Goal: Task Accomplishment & Management: Manage account settings

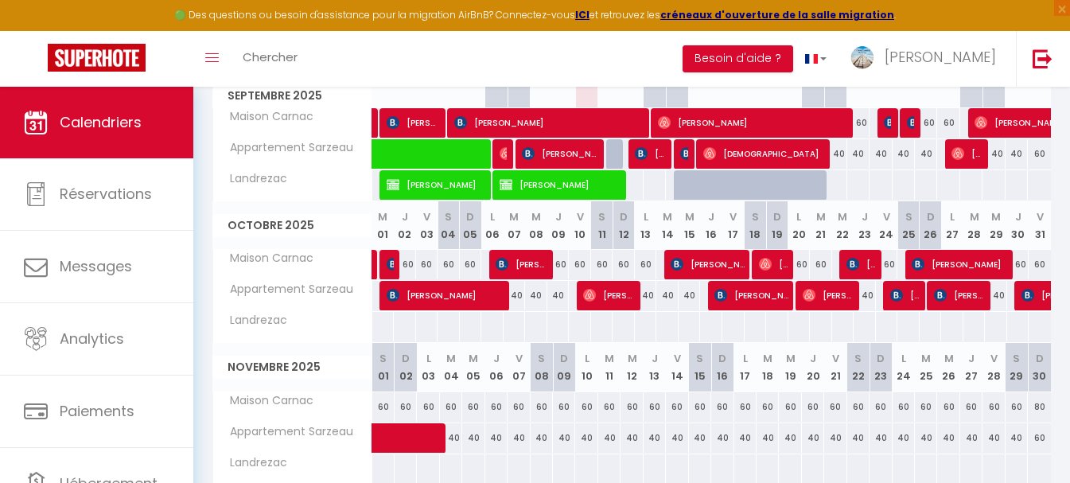
scroll to position [164, 0]
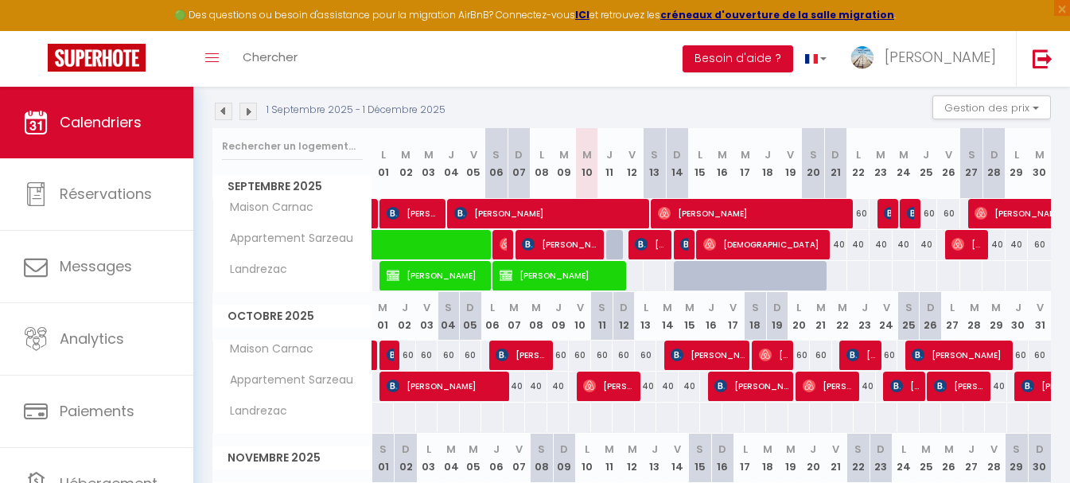
click at [244, 110] on img at bounding box center [249, 112] width 18 height 18
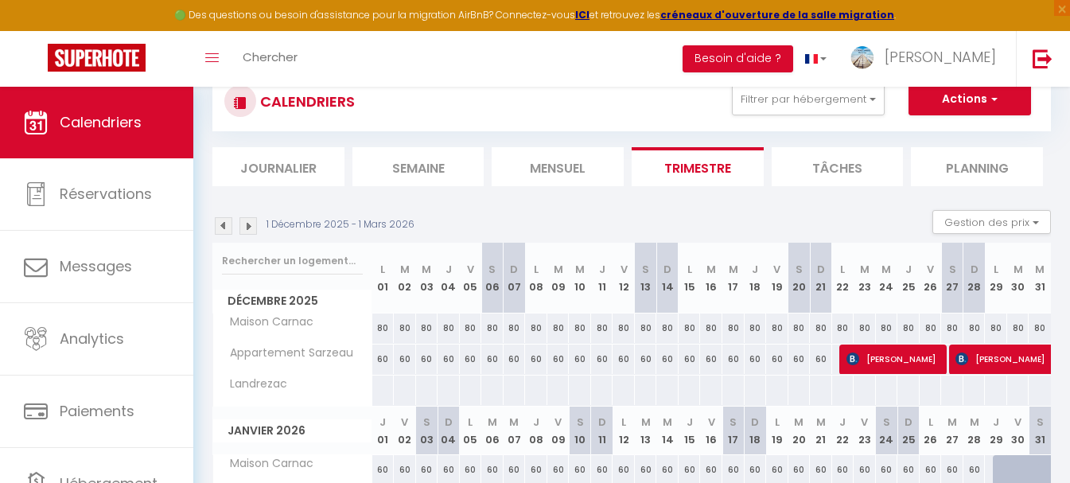
scroll to position [84, 0]
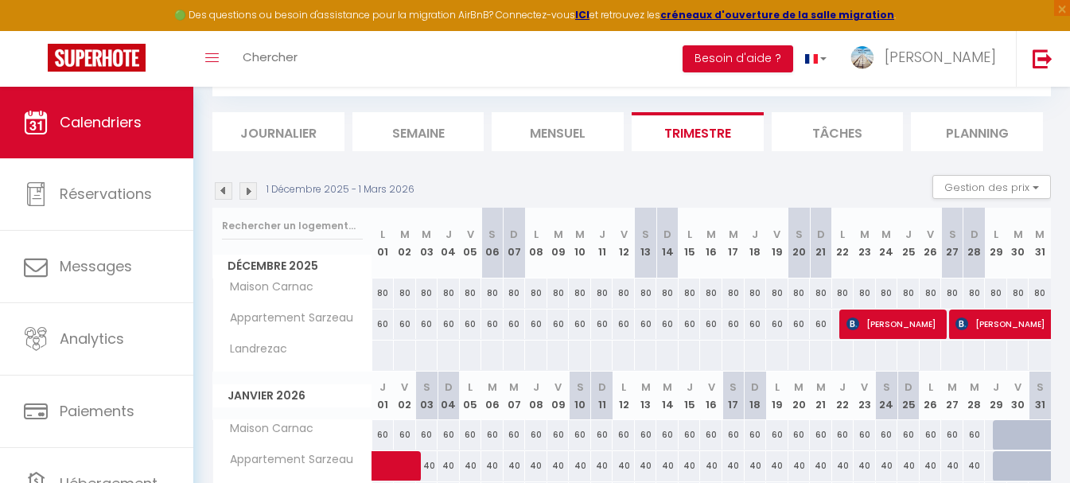
click at [378, 293] on div "80" at bounding box center [383, 293] width 22 height 29
type input "80"
type input "Lun 01 Décembre 2025"
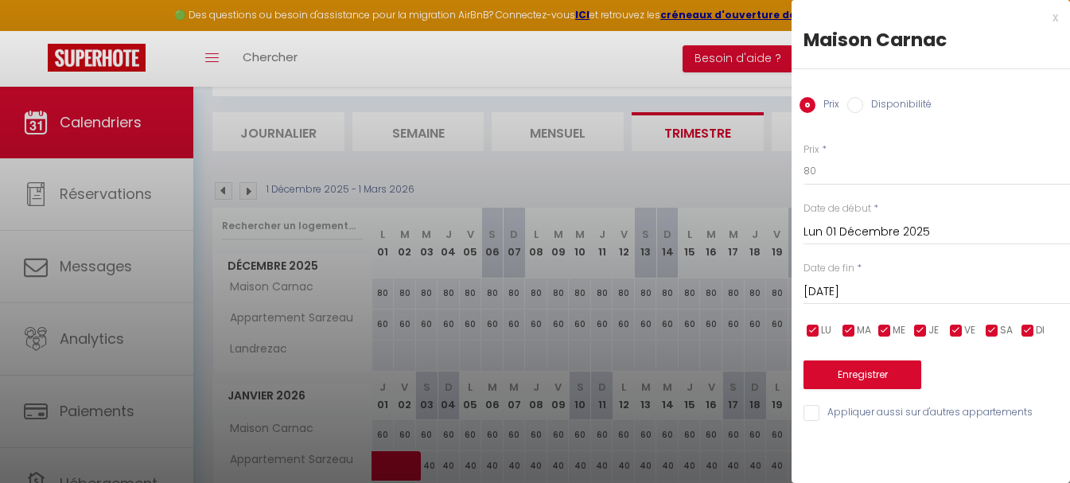
click at [885, 290] on input "[DATE]" at bounding box center [937, 292] width 267 height 21
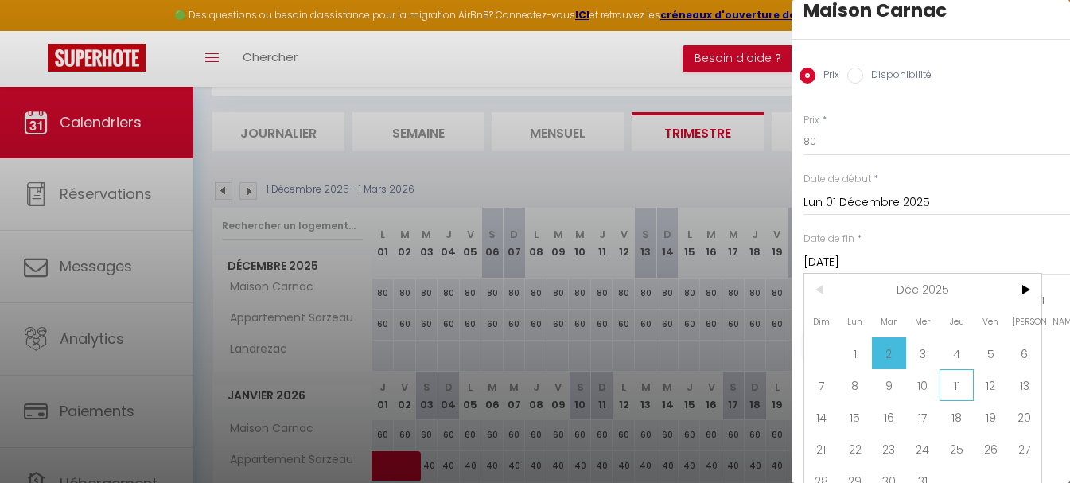
scroll to position [56, 0]
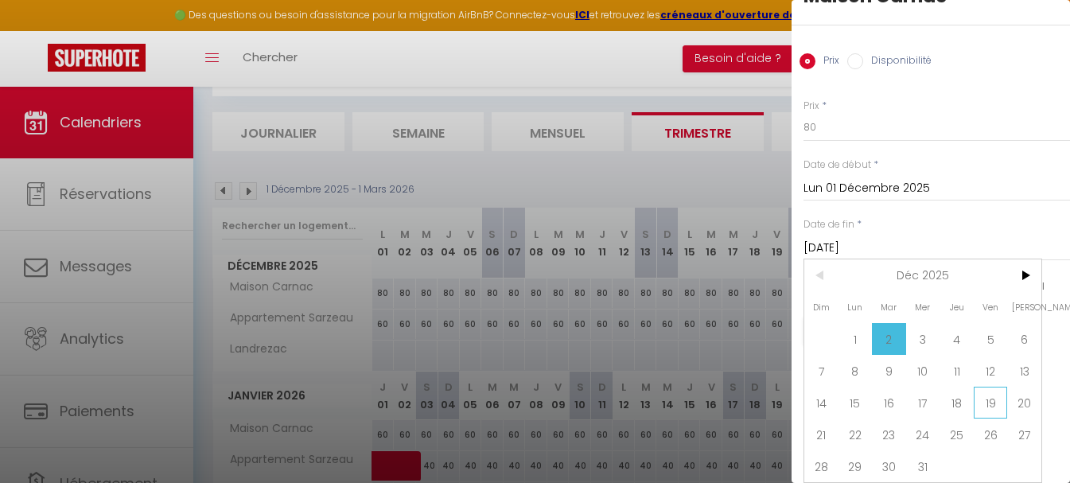
click at [991, 389] on span "19" at bounding box center [991, 403] width 34 height 32
type input "Ven 19 Décembre 2025"
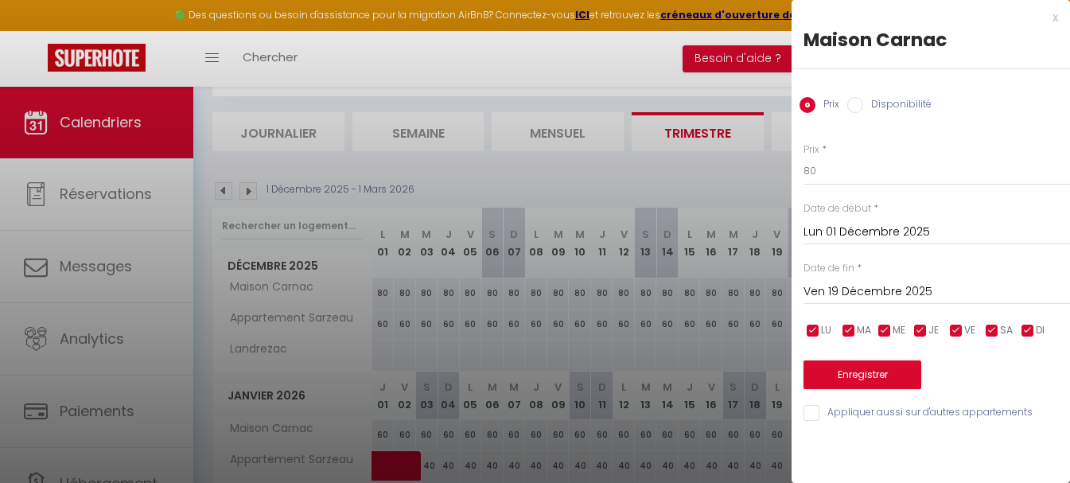
scroll to position [0, 0]
drag, startPoint x: 790, startPoint y: 165, endPoint x: 679, endPoint y: 167, distance: 111.4
click at [680, 167] on body "🟢 Des questions ou besoin d'assistance pour la migration AirBnB? Connectez-vous…" at bounding box center [535, 361] width 1070 height 719
type input "60"
click at [858, 371] on button "Enregistrer" at bounding box center [863, 375] width 118 height 29
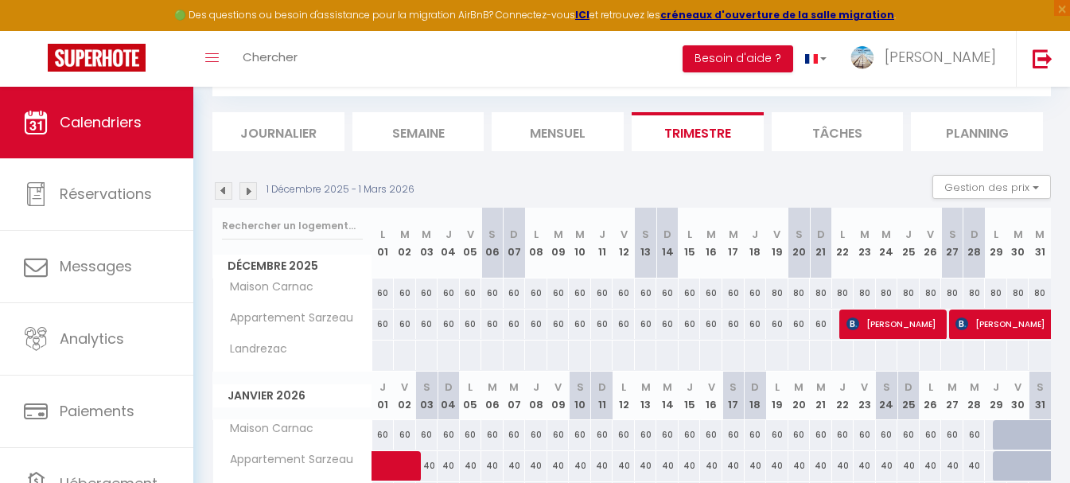
click at [381, 325] on div "60" at bounding box center [383, 324] width 22 height 29
type input "60"
type input "Lun 01 Décembre 2025"
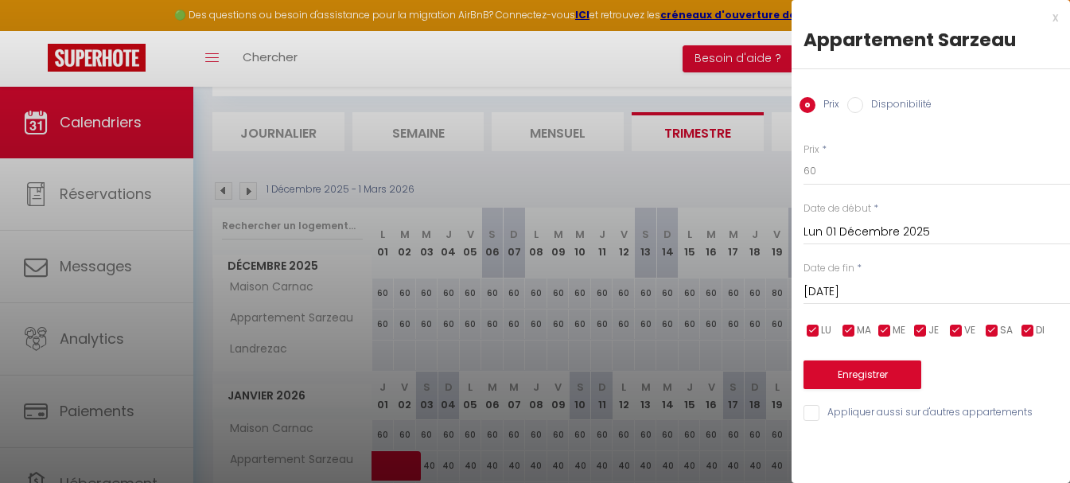
click at [845, 284] on input "[DATE]" at bounding box center [937, 292] width 267 height 21
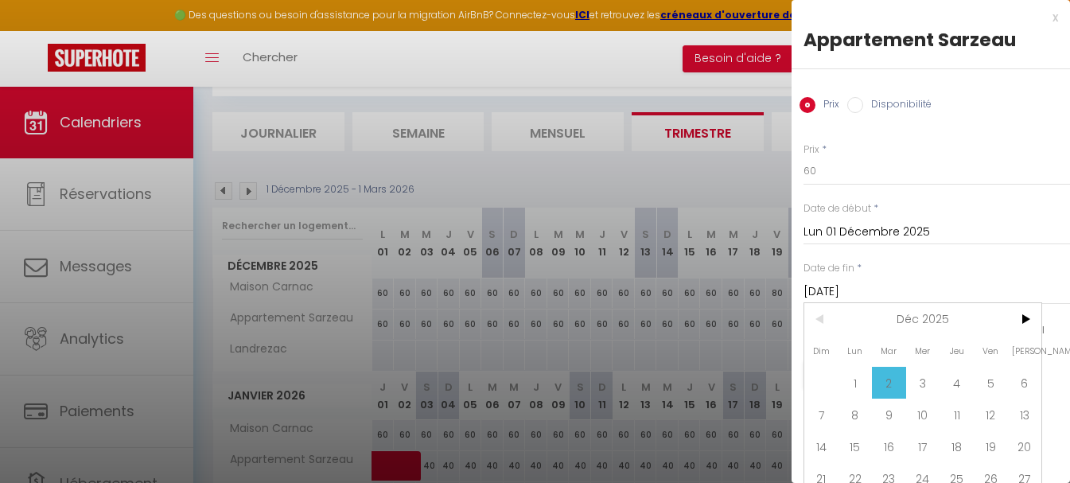
click at [992, 453] on span "19" at bounding box center [991, 447] width 34 height 32
type input "Ven 19 Décembre 2025"
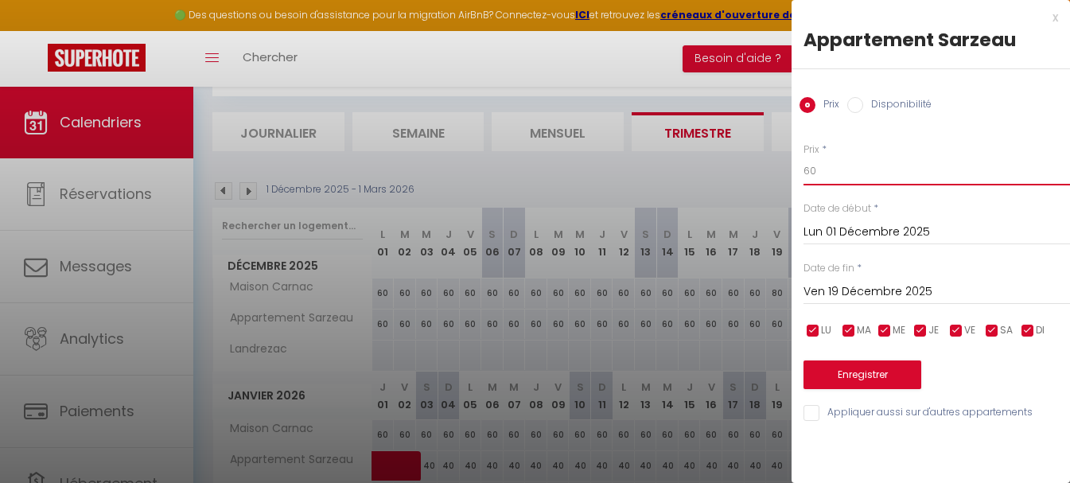
drag, startPoint x: 832, startPoint y: 176, endPoint x: 763, endPoint y: 163, distance: 70.4
click at [766, 169] on body "🟢 Des questions ou besoin d'assistance pour la migration AirBnB? Connectez-vous…" at bounding box center [535, 361] width 1070 height 719
type input "40"
click at [830, 380] on button "Enregistrer" at bounding box center [863, 375] width 118 height 29
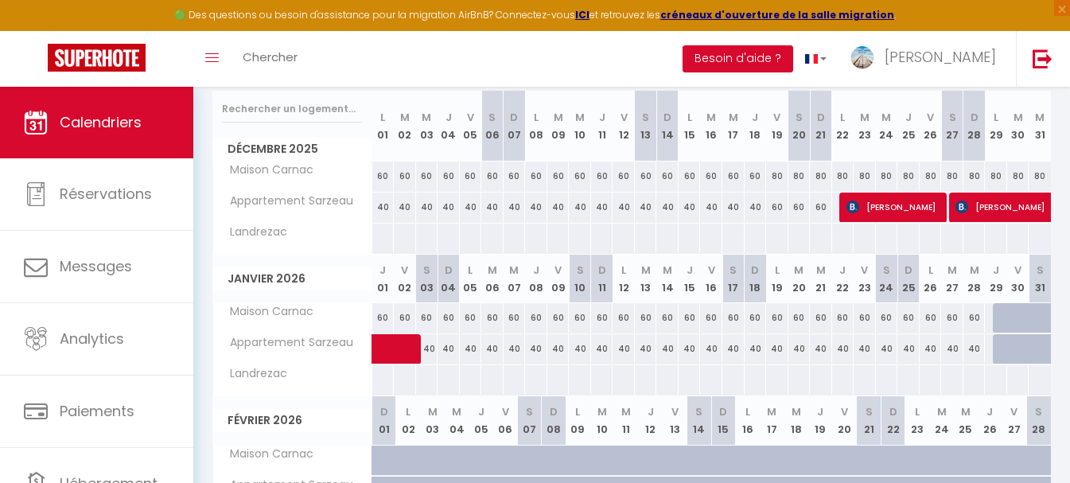
scroll to position [5, 0]
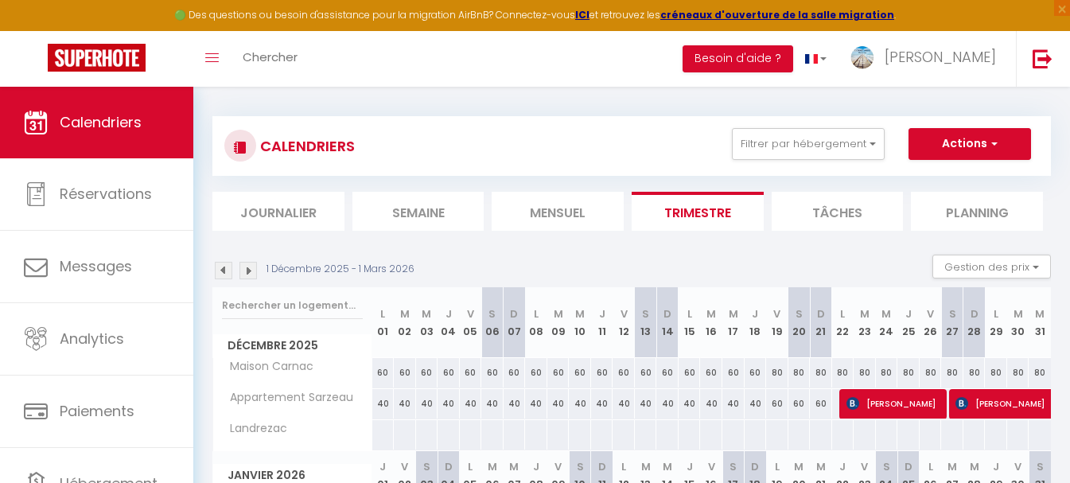
click at [565, 212] on li "Mensuel" at bounding box center [558, 211] width 132 height 39
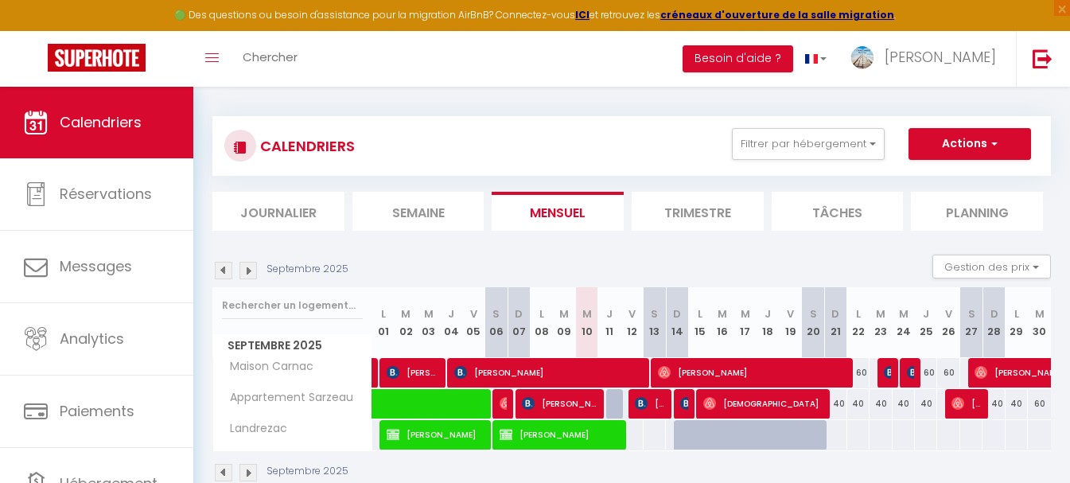
click at [682, 209] on li "Trimestre" at bounding box center [698, 211] width 132 height 39
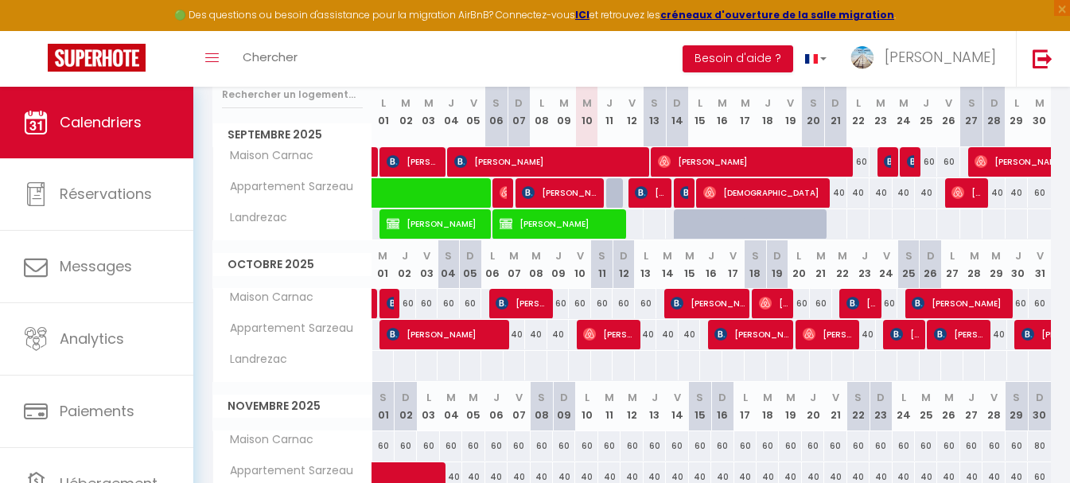
scroll to position [164, 0]
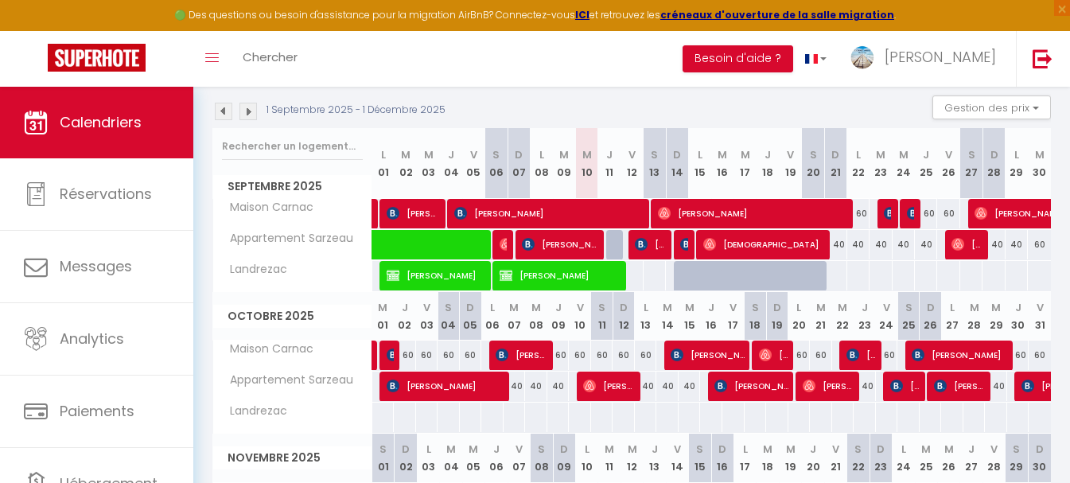
click at [451, 356] on div "60" at bounding box center [449, 355] width 22 height 29
type input "60"
type input "[DATE]"
type input "Dim 05 Octobre 2025"
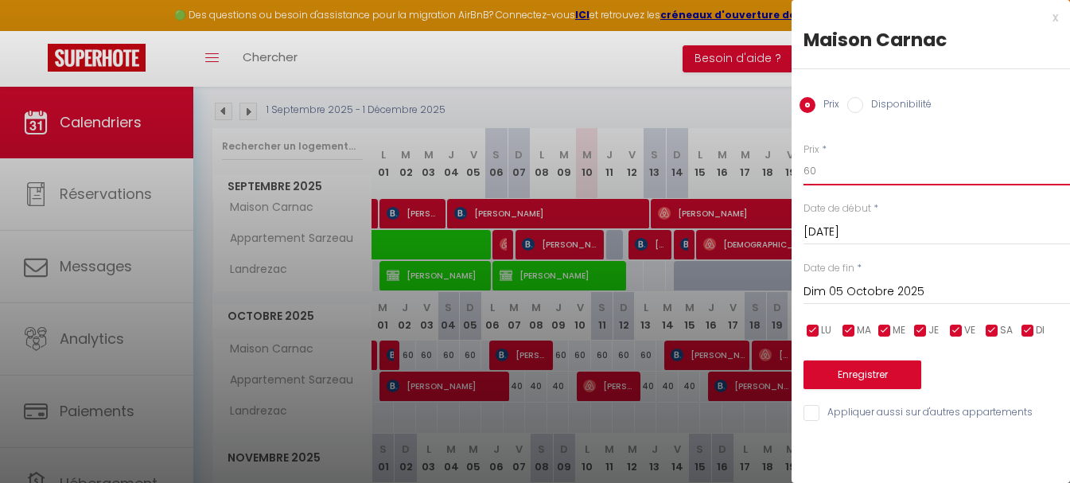
drag, startPoint x: 819, startPoint y: 169, endPoint x: 782, endPoint y: 170, distance: 36.6
click at [782, 170] on body "🟢 Des questions ou besoin d'assistance pour la migration AirBnB? Connectez-vous…" at bounding box center [535, 282] width 1070 height 719
type input "70"
click at [853, 376] on button "Enregistrer" at bounding box center [863, 375] width 118 height 29
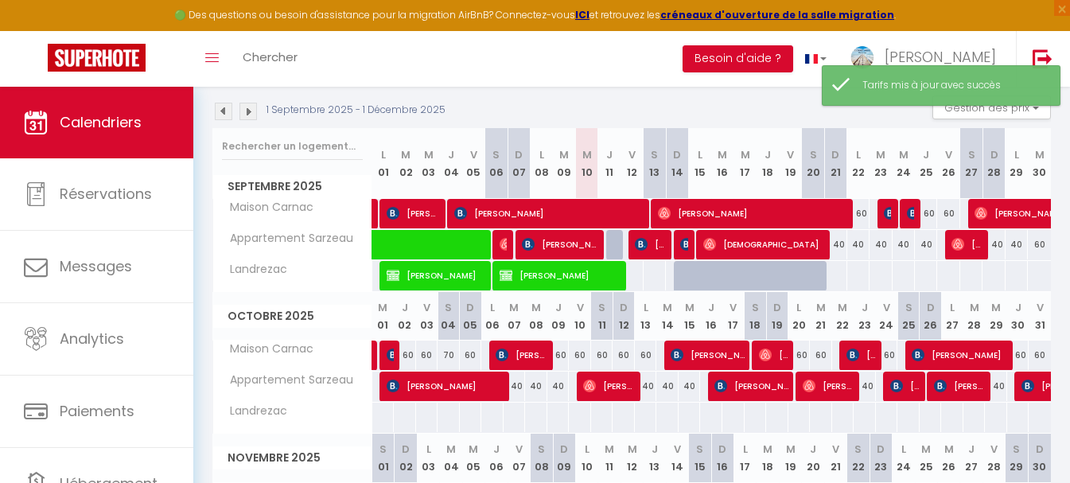
click at [470, 351] on div "60" at bounding box center [471, 355] width 22 height 29
type input "60"
type input "Dim 05 Octobre 2025"
type input "Lun 06 Octobre 2025"
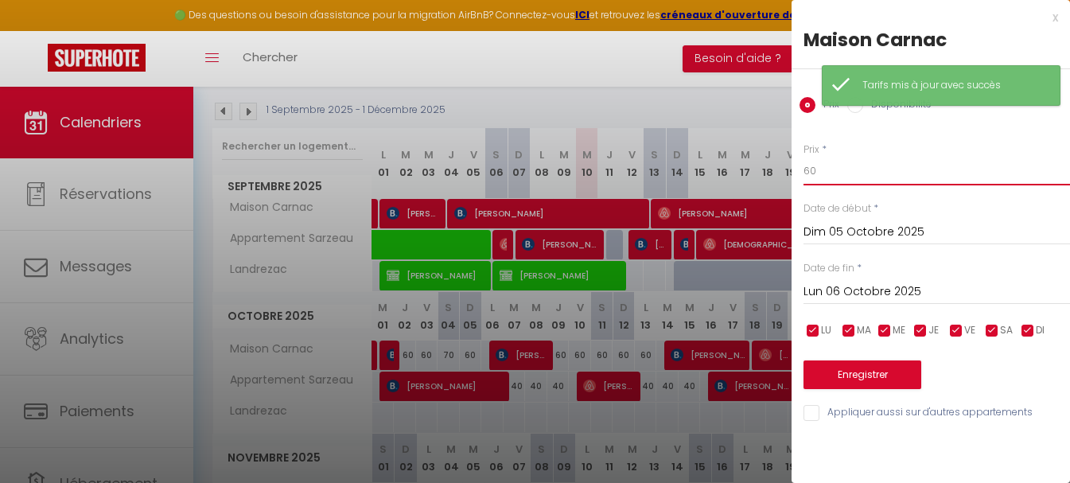
drag, startPoint x: 832, startPoint y: 166, endPoint x: 737, endPoint y: 166, distance: 95.5
click at [737, 166] on body "🟢 Des questions ou besoin d'assistance pour la migration AirBnB? Connectez-vous…" at bounding box center [535, 282] width 1070 height 719
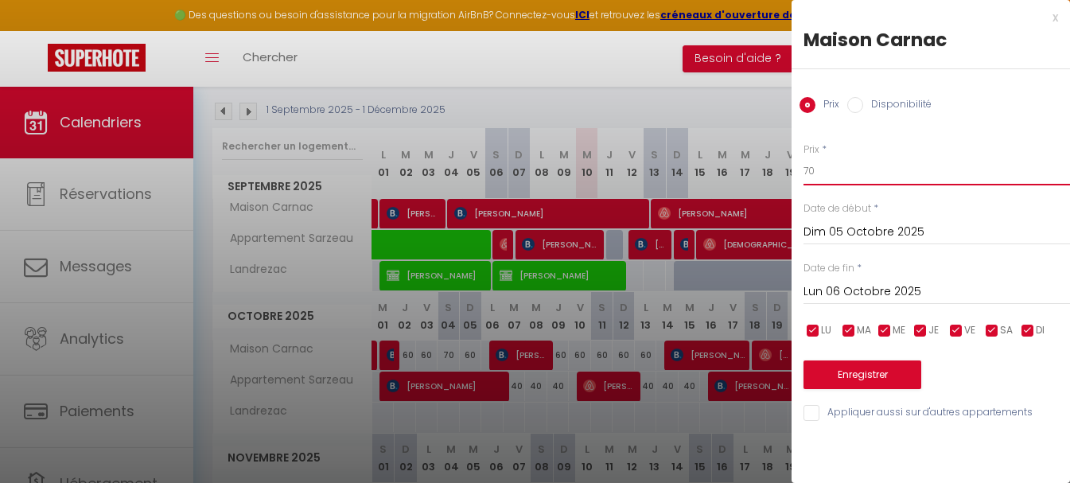
type input "70"
click at [836, 375] on button "Enregistrer" at bounding box center [863, 375] width 118 height 29
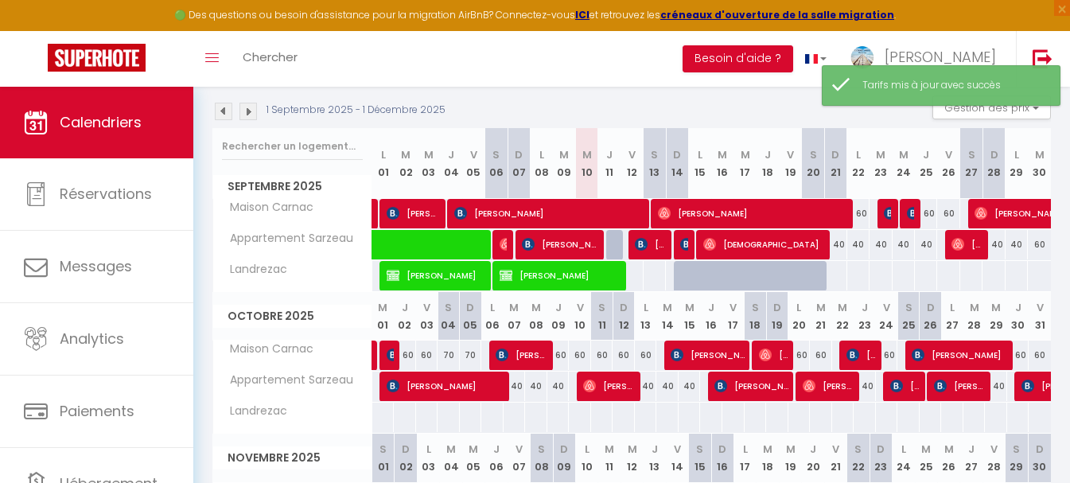
click at [604, 359] on div "60" at bounding box center [602, 355] width 22 height 29
type input "60"
type input "[DATE]"
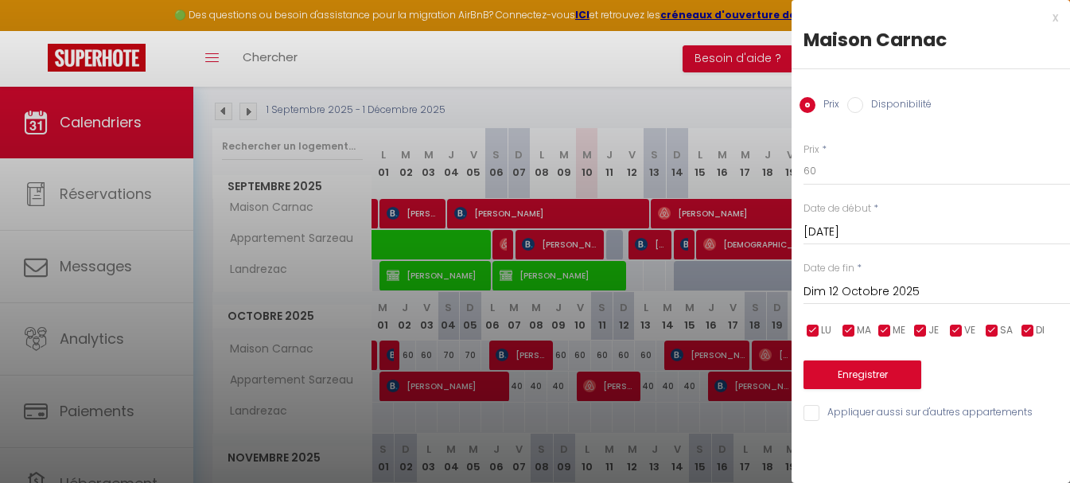
click at [840, 296] on input "Dim 12 Octobre 2025" at bounding box center [937, 292] width 267 height 21
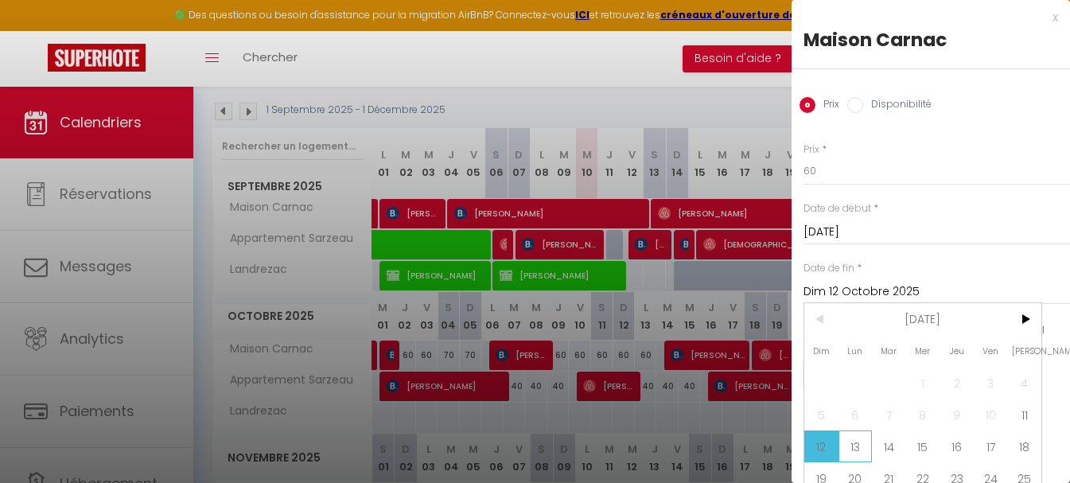
click at [852, 454] on span "13" at bounding box center [856, 447] width 34 height 32
type input "Lun 13 Octobre 2025"
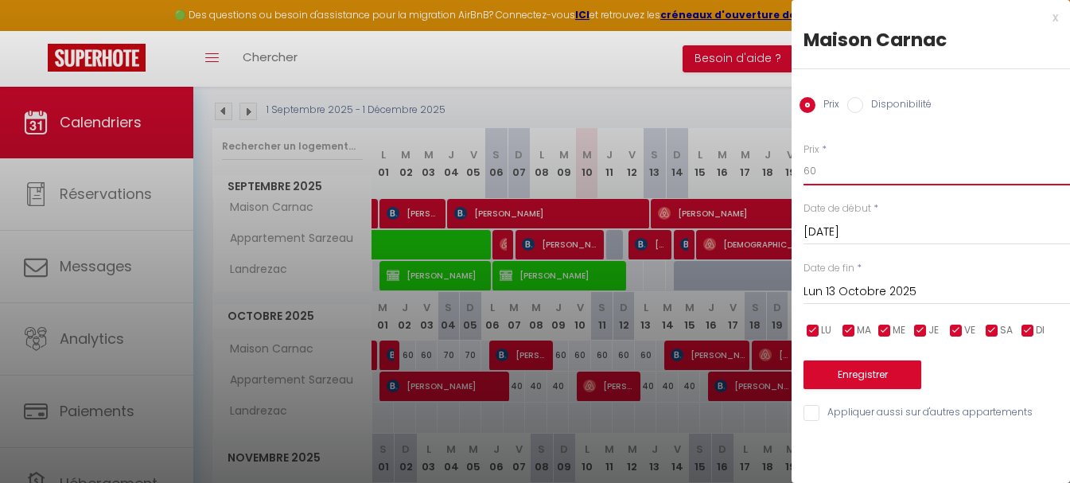
drag, startPoint x: 843, startPoint y: 167, endPoint x: 743, endPoint y: 173, distance: 99.6
click at [745, 173] on body "🟢 Des questions ou besoin d'assistance pour la migration AirBnB? Connectez-vous…" at bounding box center [535, 282] width 1070 height 719
type input "70"
click at [832, 377] on button "Enregistrer" at bounding box center [863, 375] width 118 height 29
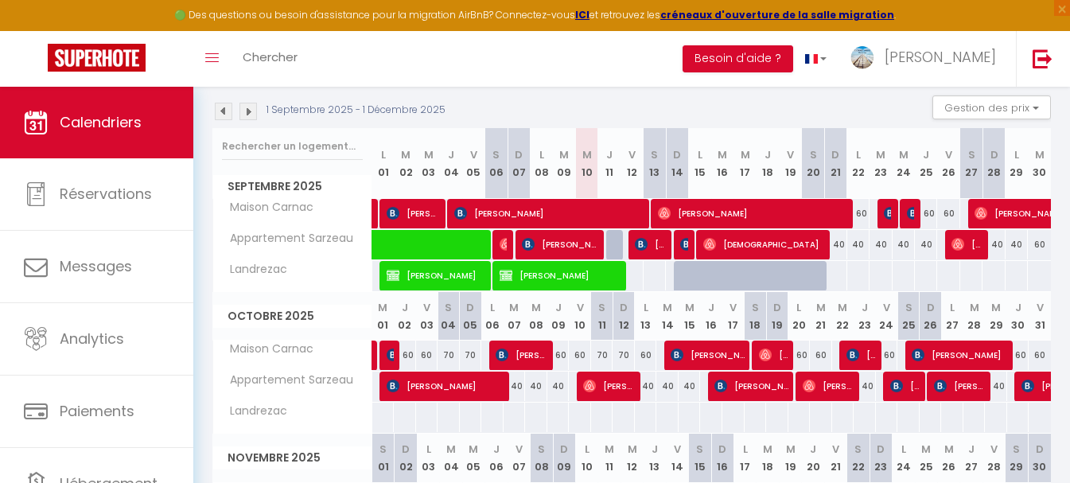
click at [825, 113] on div "1 Septembre 2025 - 1 Décembre 2025 Gestion des prix Nb Nuits minimum Règles Dis…" at bounding box center [631, 112] width 839 height 33
click at [1026, 116] on button "Gestion des prix" at bounding box center [992, 108] width 119 height 24
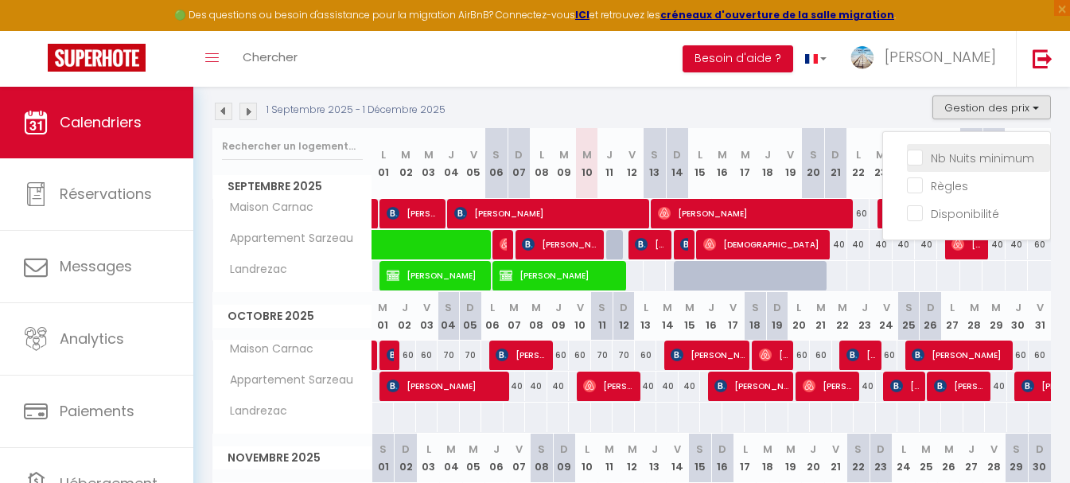
click at [975, 164] on input "Nb Nuits minimum" at bounding box center [978, 157] width 143 height 16
checkbox input "true"
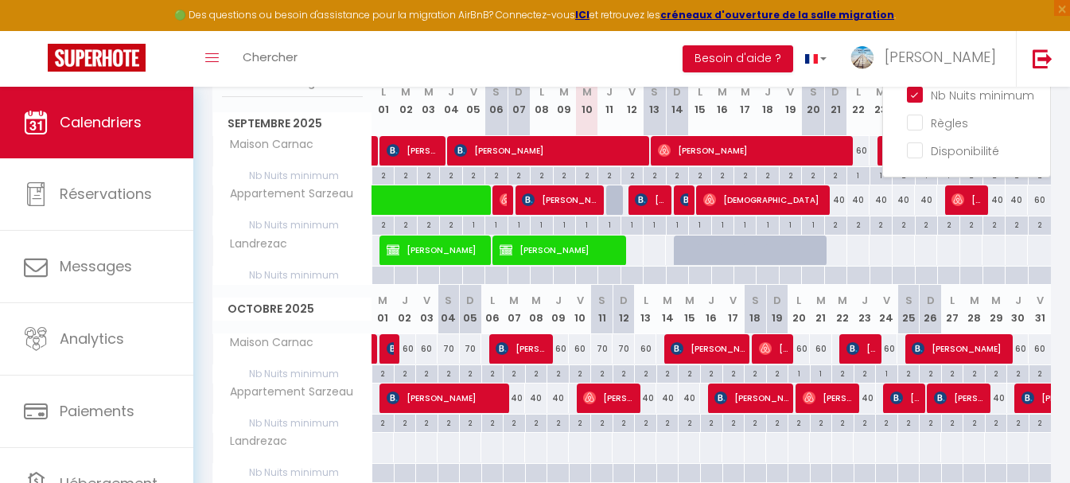
scroll to position [244, 0]
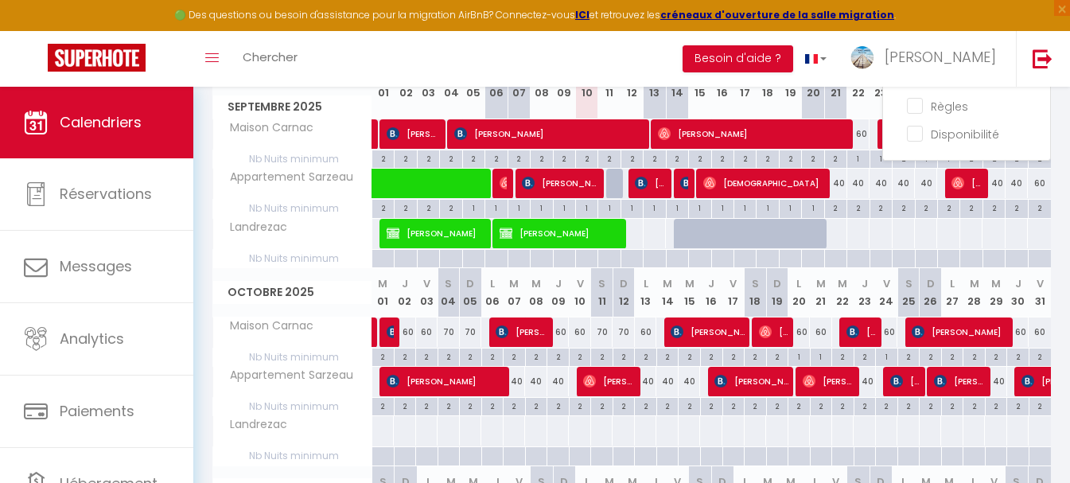
click at [864, 410] on div "2" at bounding box center [865, 405] width 21 height 15
type input "2"
type input "Jeu 23 Octobre 2025"
type input "Ven 24 Octobre 2025"
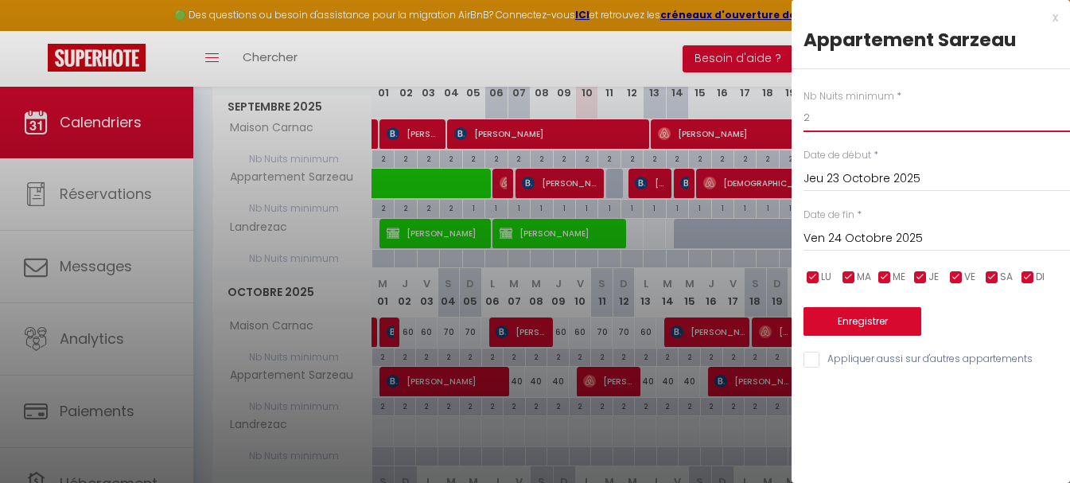
drag, startPoint x: 811, startPoint y: 118, endPoint x: 780, endPoint y: 109, distance: 32.2
click at [782, 110] on body "🟢 Des questions ou besoin d'assistance pour la migration AirBnB? Connectez-vous…" at bounding box center [535, 286] width 1070 height 887
type input "1"
click at [844, 316] on button "Enregistrer" at bounding box center [863, 321] width 118 height 29
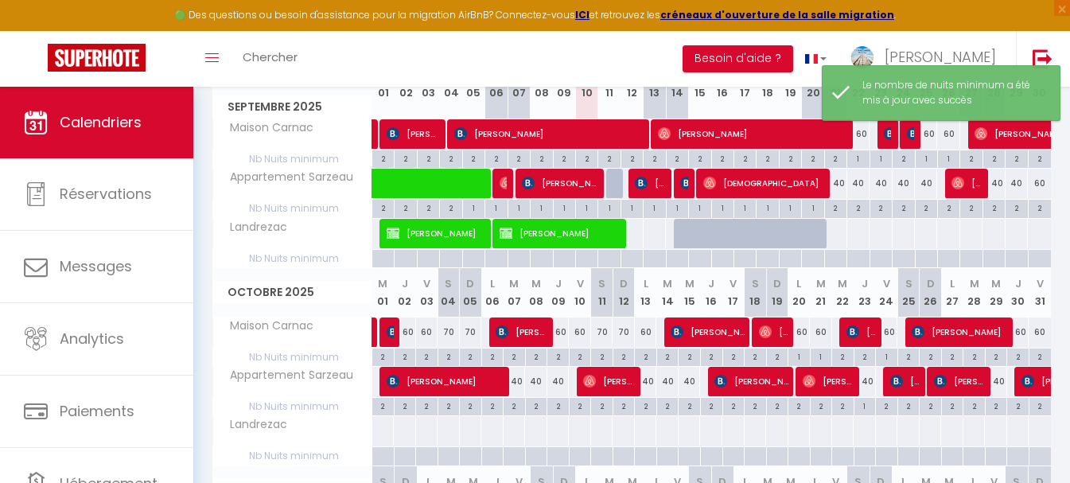
click at [996, 404] on div "2" at bounding box center [996, 405] width 21 height 15
type input "2"
type input "Mer 29 Octobre 2025"
type input "Jeu 30 Octobre 2025"
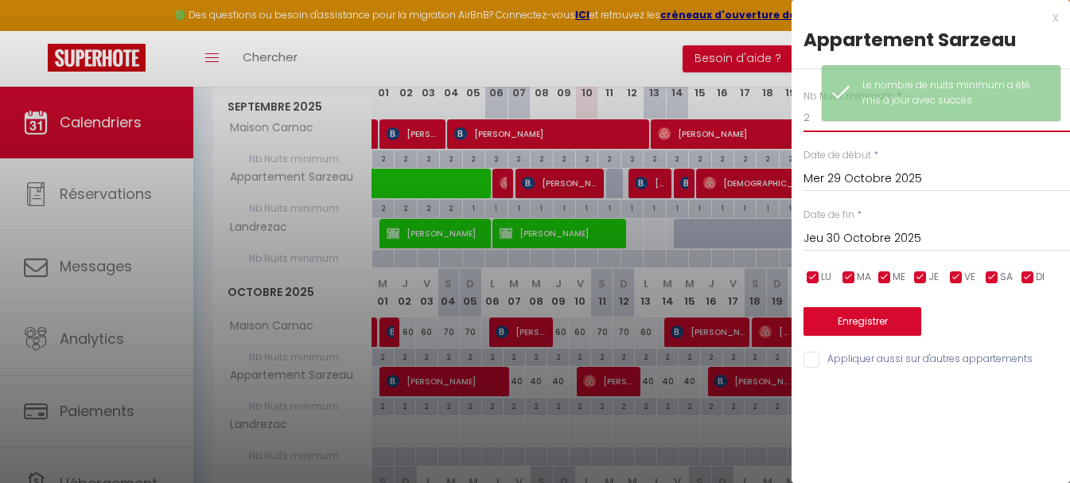
click at [811, 114] on input "2" at bounding box center [937, 117] width 267 height 29
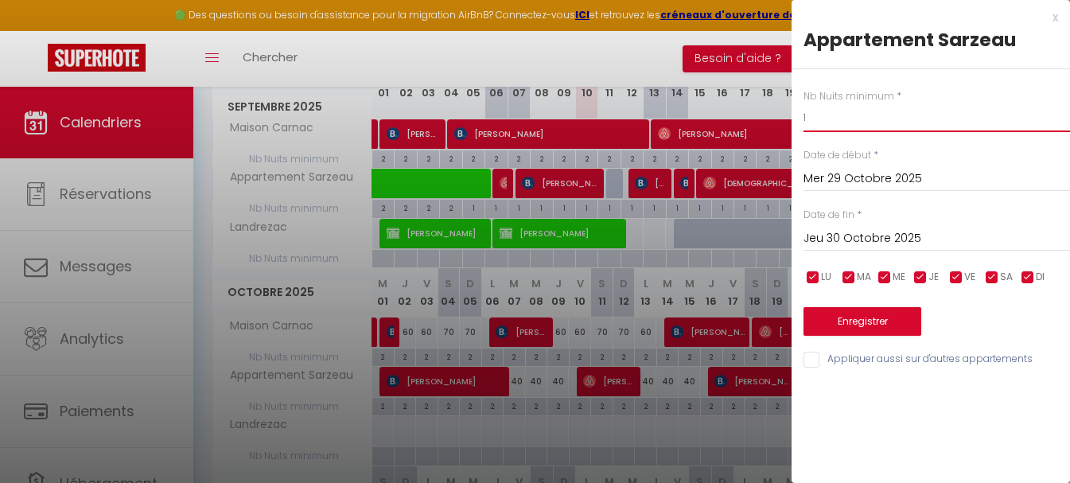
type input "1"
click at [830, 302] on div "Enregistrer" at bounding box center [937, 311] width 267 height 49
click at [840, 321] on button "Enregistrer" at bounding box center [863, 321] width 118 height 29
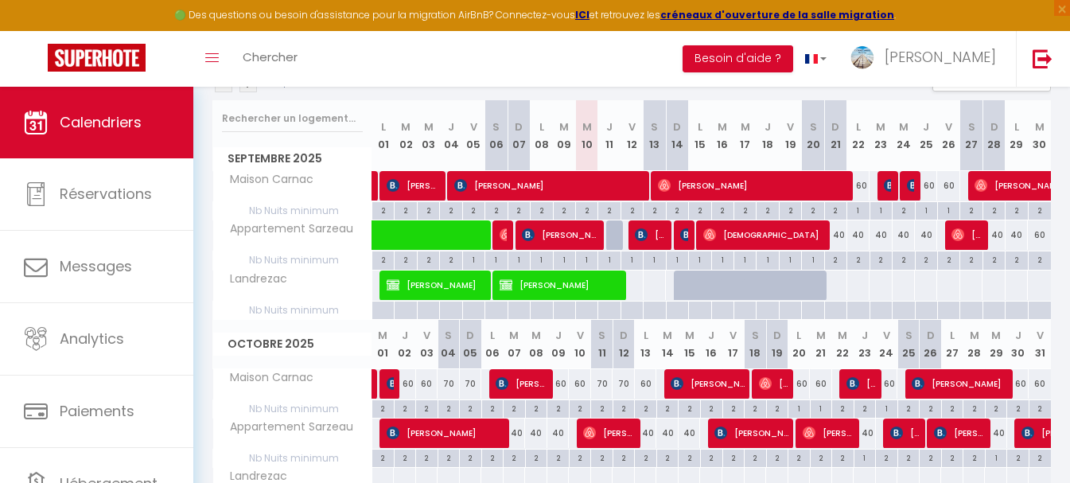
scroll to position [164, 0]
